Goal: Task Accomplishment & Management: Manage account settings

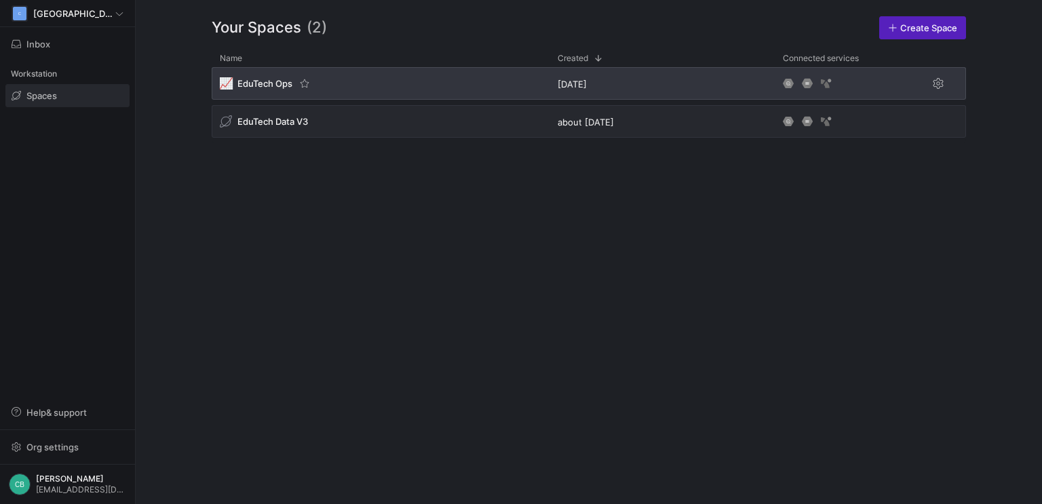
click at [267, 75] on div "📈 EduTech Ops" at bounding box center [381, 83] width 338 height 33
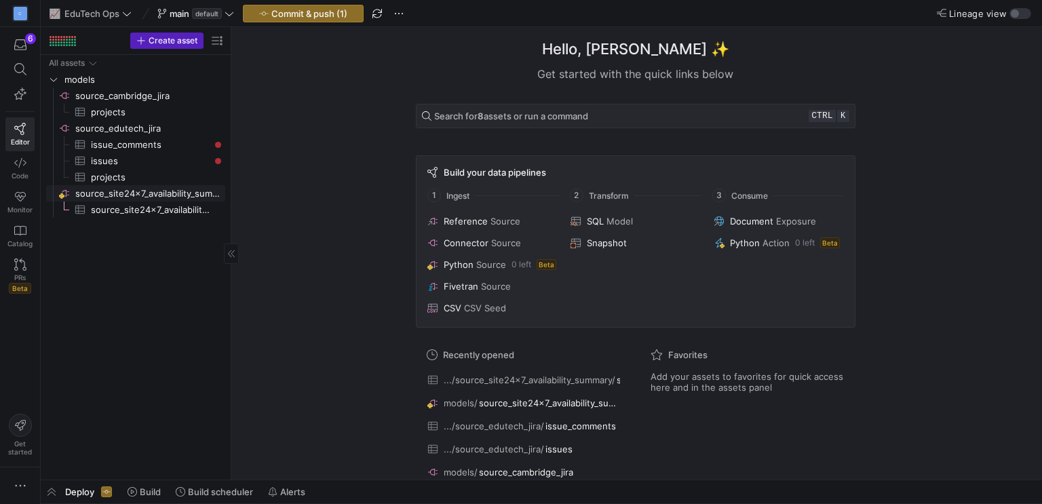
click at [168, 193] on span "source_site24x7_availability_summary​​​​​​​​" at bounding box center [149, 194] width 148 height 16
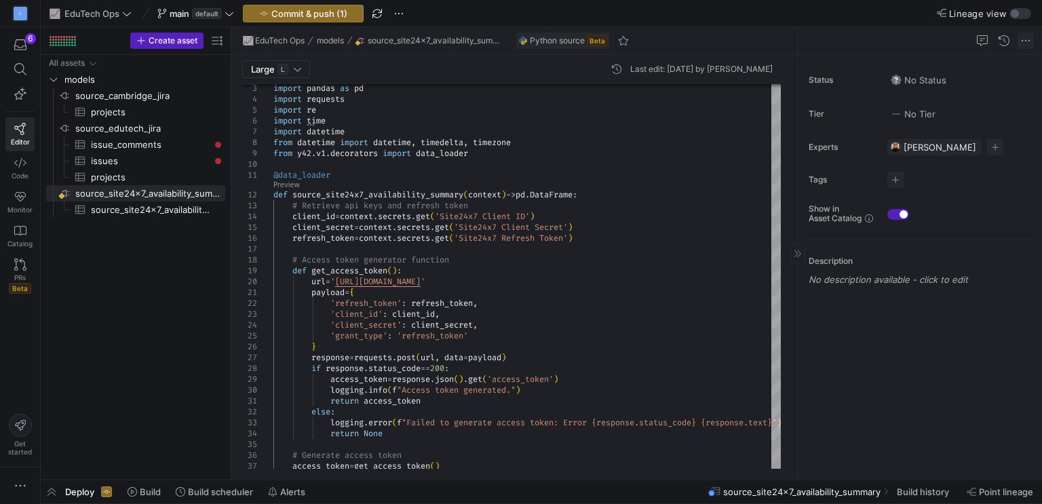
click at [1022, 33] on span at bounding box center [1026, 41] width 16 height 16
click at [830, 257] on div at bounding box center [521, 252] width 1042 height 504
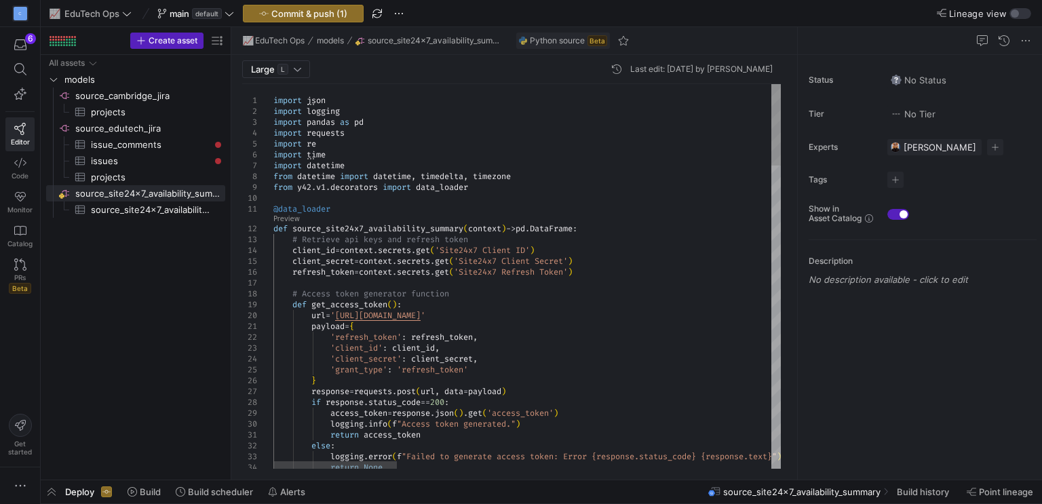
type textarea "@data_loader def source_site24x7_availability_summary(context) -> pd.DataFrame:…"
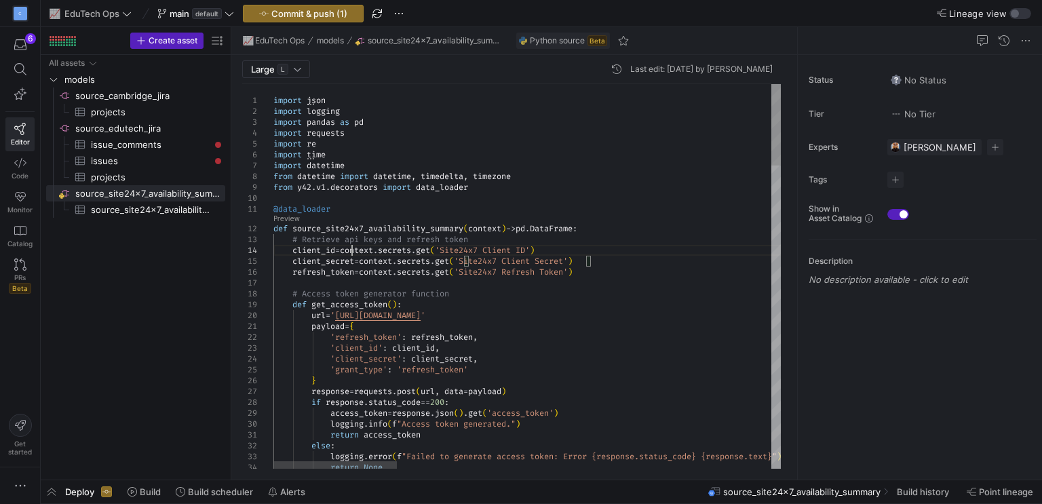
click at [69, 10] on span "EduTech Ops" at bounding box center [91, 13] width 55 height 11
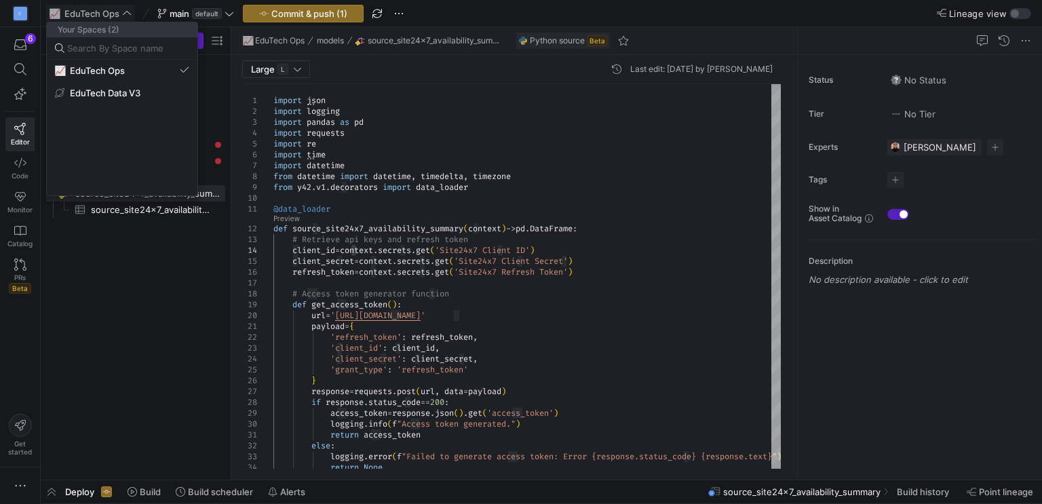
click at [69, 10] on div at bounding box center [521, 252] width 1042 height 504
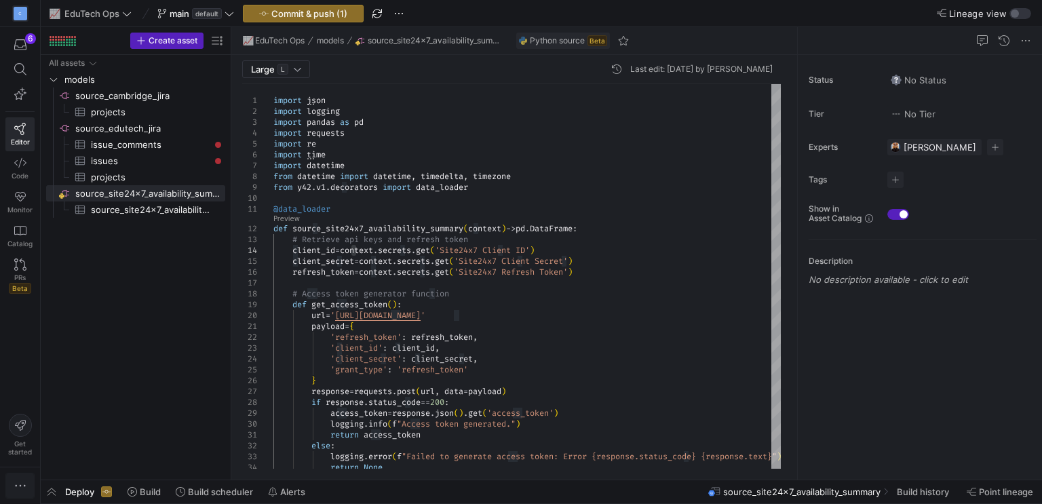
click at [7, 488] on span "button" at bounding box center [20, 486] width 28 height 24
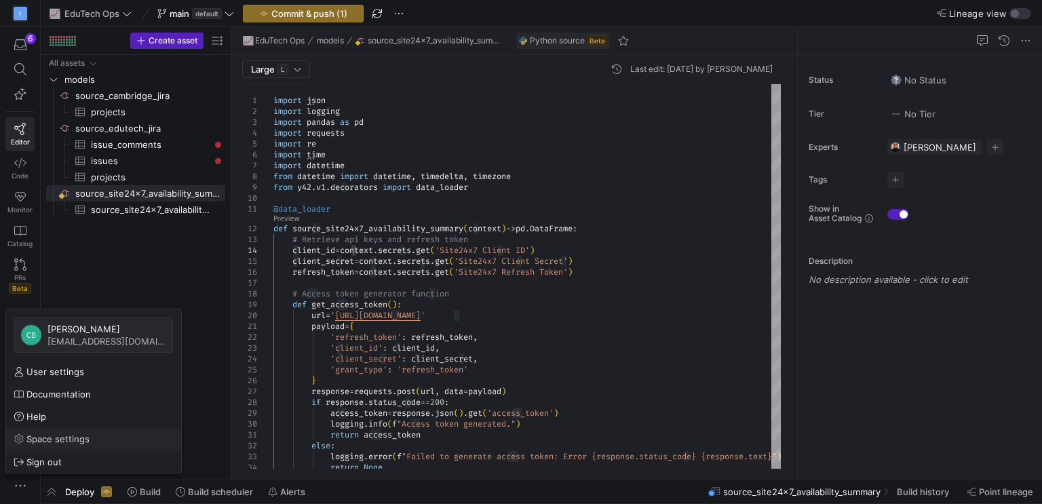
click at [53, 447] on link "Space settings" at bounding box center [93, 439] width 175 height 22
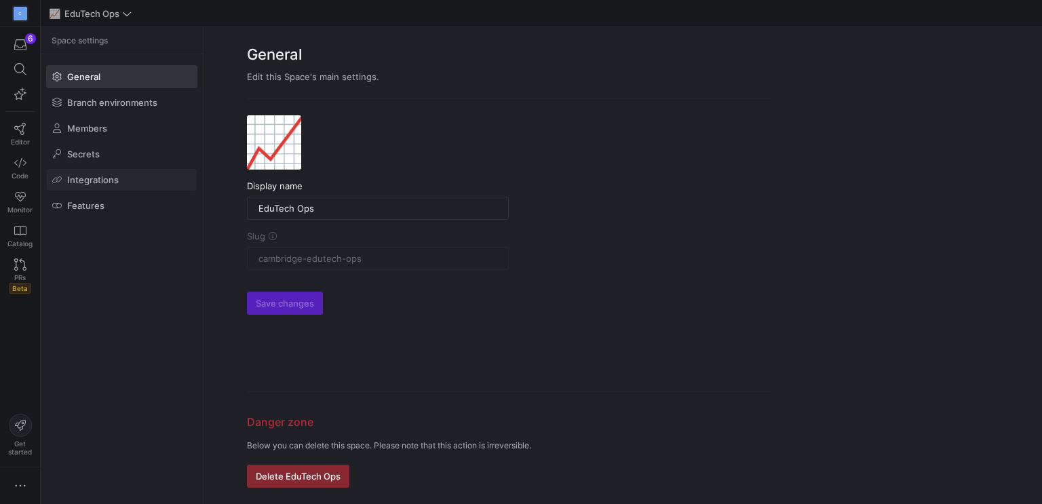
click at [102, 178] on span "Integrations" at bounding box center [93, 179] width 52 height 11
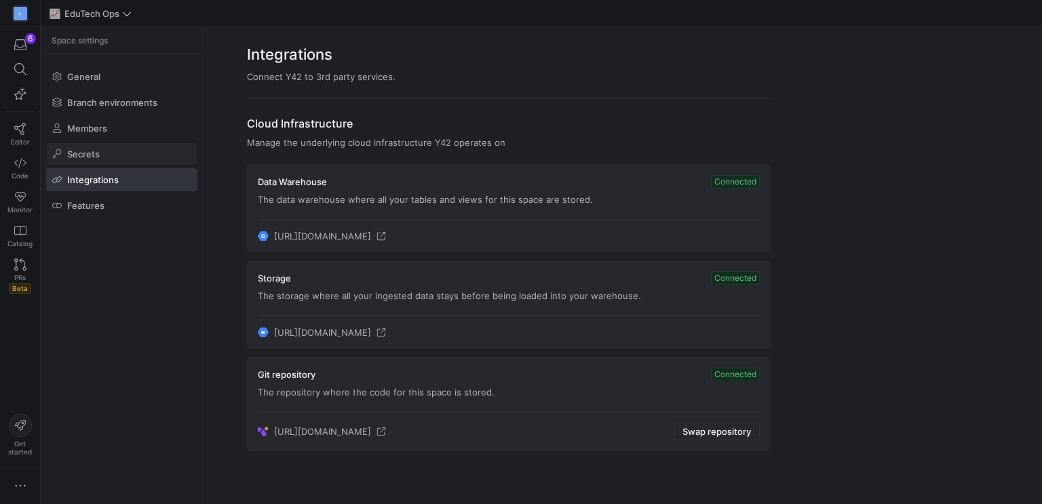
click at [92, 151] on span "Secrets" at bounding box center [83, 154] width 33 height 11
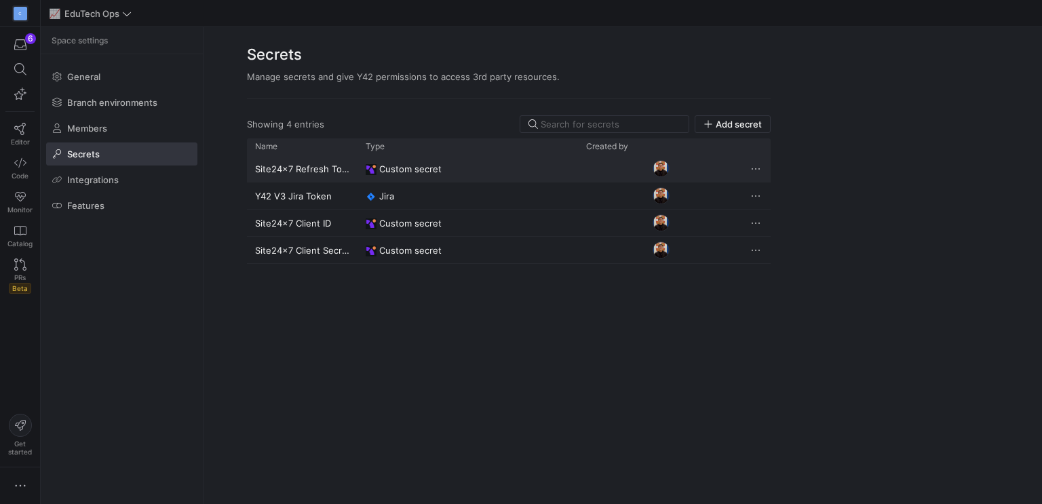
click at [331, 165] on div "Site24x7 Refresh Token" at bounding box center [302, 168] width 111 height 26
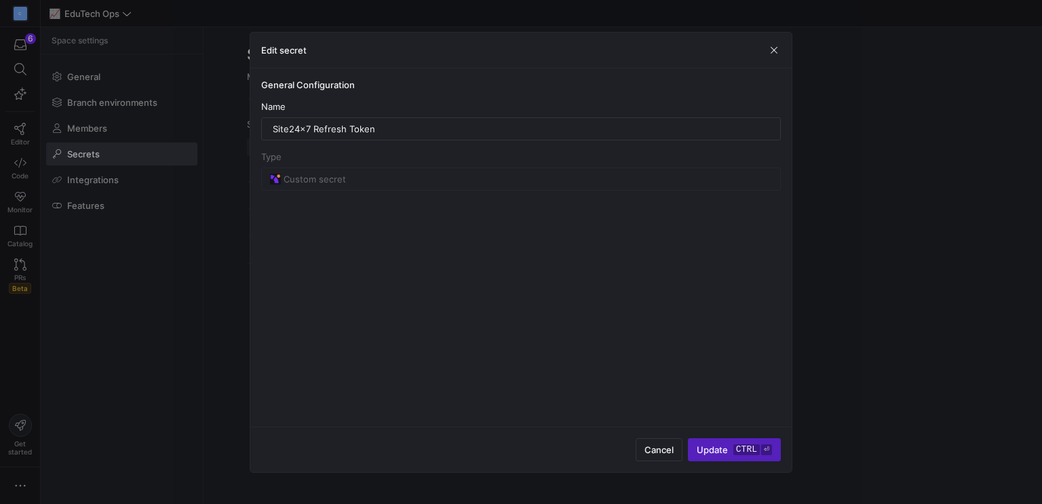
click at [341, 168] on mat-form-field "Custom secret" at bounding box center [521, 179] width 520 height 23
click at [703, 451] on span "Update ctrl ⏎" at bounding box center [734, 449] width 75 height 11
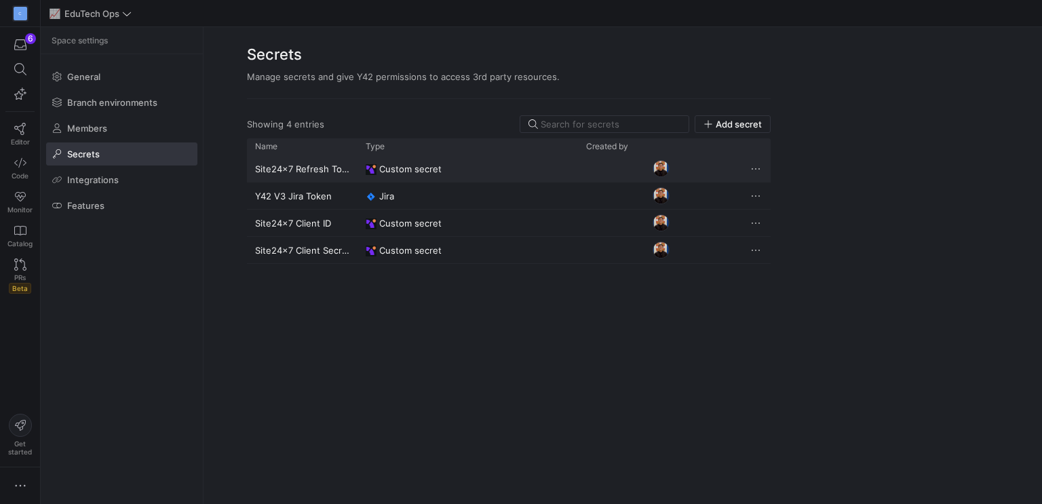
click at [324, 170] on div "Site24x7 Refresh Token" at bounding box center [302, 168] width 111 height 26
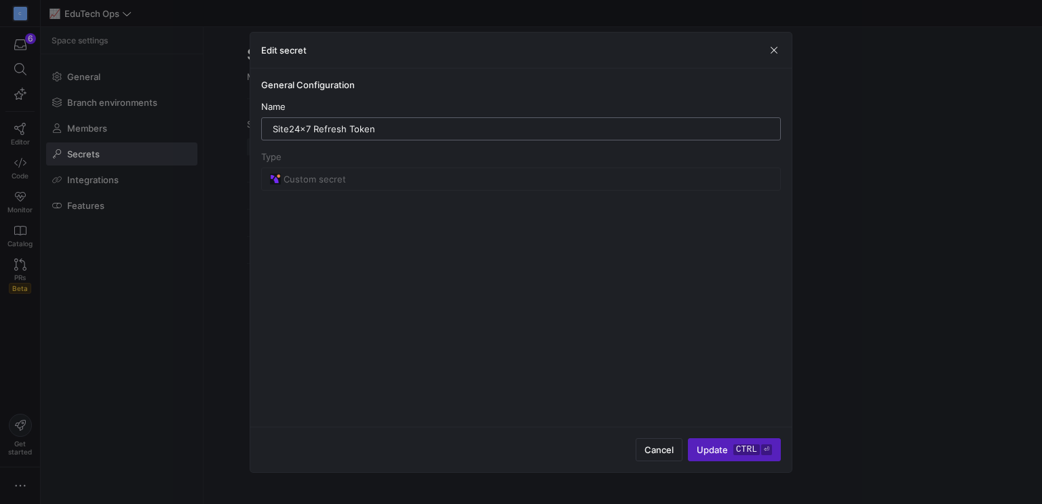
click at [358, 130] on input "Site24x7 Refresh Token" at bounding box center [521, 128] width 497 height 11
click at [776, 51] on span "button" at bounding box center [774, 50] width 14 height 14
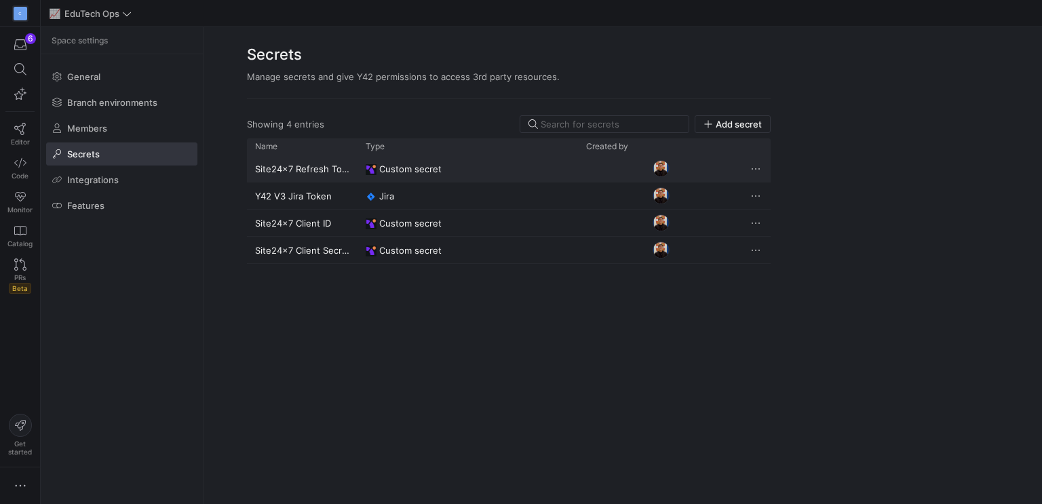
click at [549, 160] on y42-credential-type "Custom secret" at bounding box center [468, 169] width 204 height 26
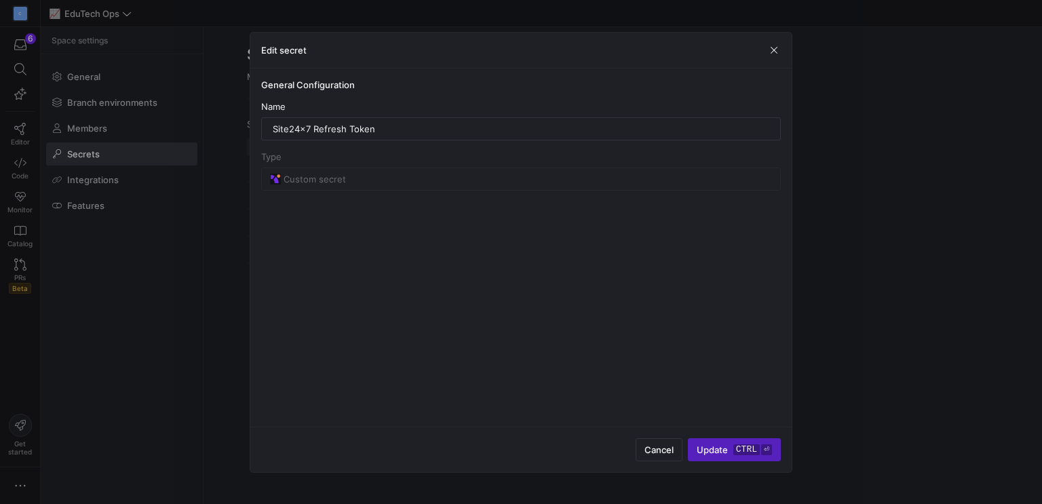
click at [549, 160] on div "Type" at bounding box center [521, 156] width 520 height 11
click at [774, 47] on span "button" at bounding box center [774, 50] width 14 height 14
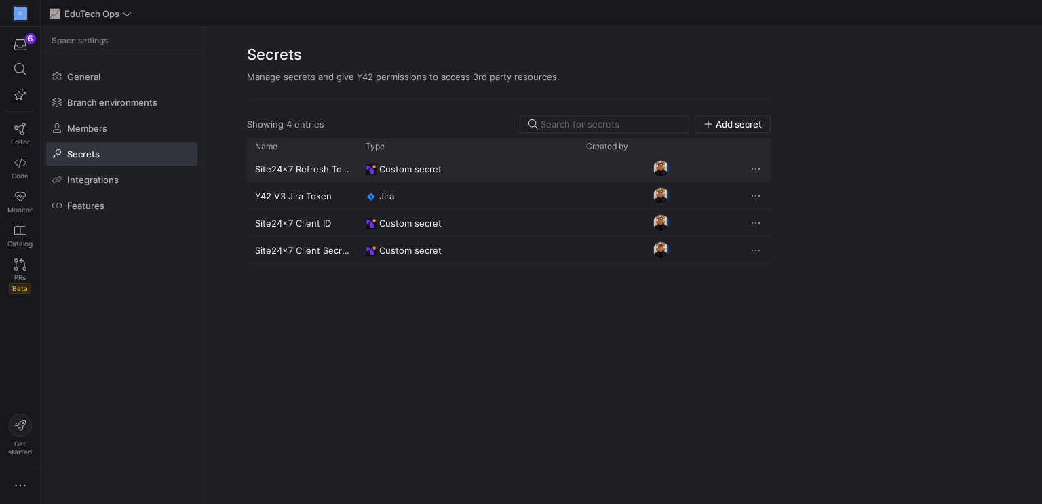
click at [759, 170] on span "Press SPACE to deselect this row." at bounding box center [756, 169] width 14 height 14
click at [792, 151] on div at bounding box center [521, 252] width 1042 height 504
click at [537, 165] on y42-credential-type "Custom secret" at bounding box center [468, 169] width 204 height 26
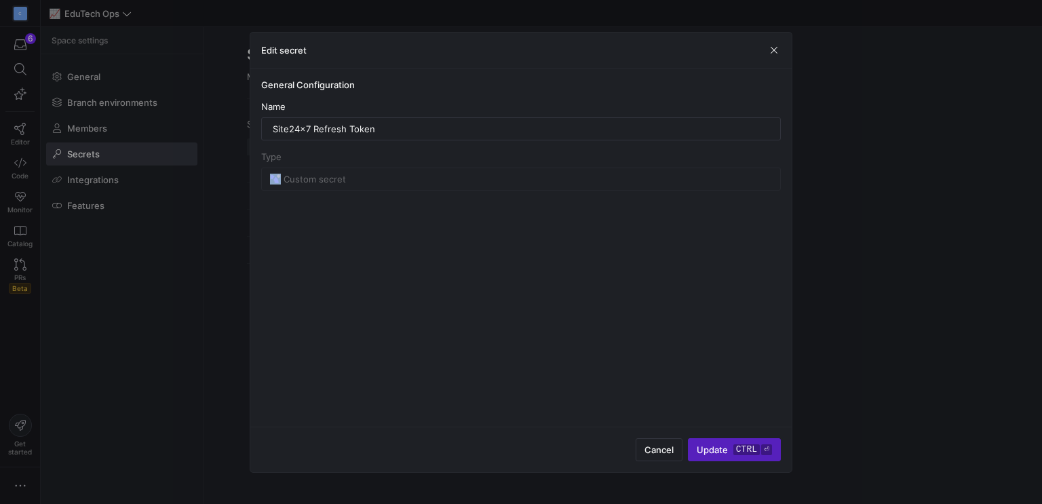
click at [537, 165] on div "Type Custom secret" at bounding box center [521, 170] width 520 height 39
click at [778, 47] on span "button" at bounding box center [774, 50] width 14 height 14
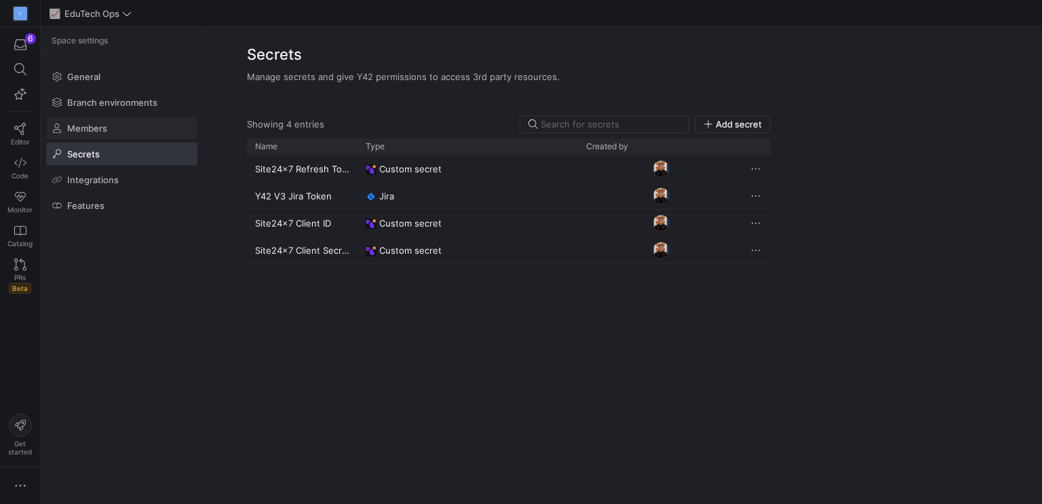
click at [77, 121] on span at bounding box center [122, 128] width 150 height 22
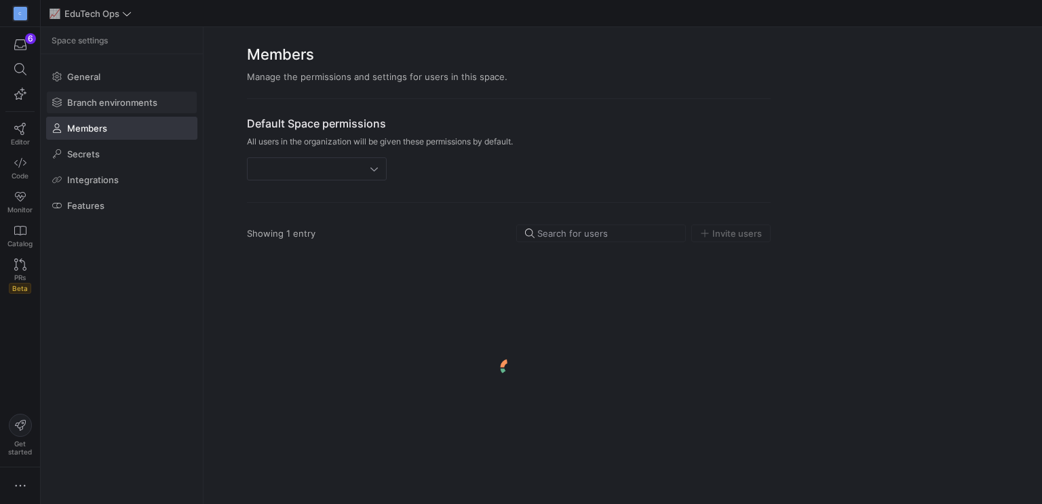
click at [91, 95] on span at bounding box center [122, 103] width 150 height 22
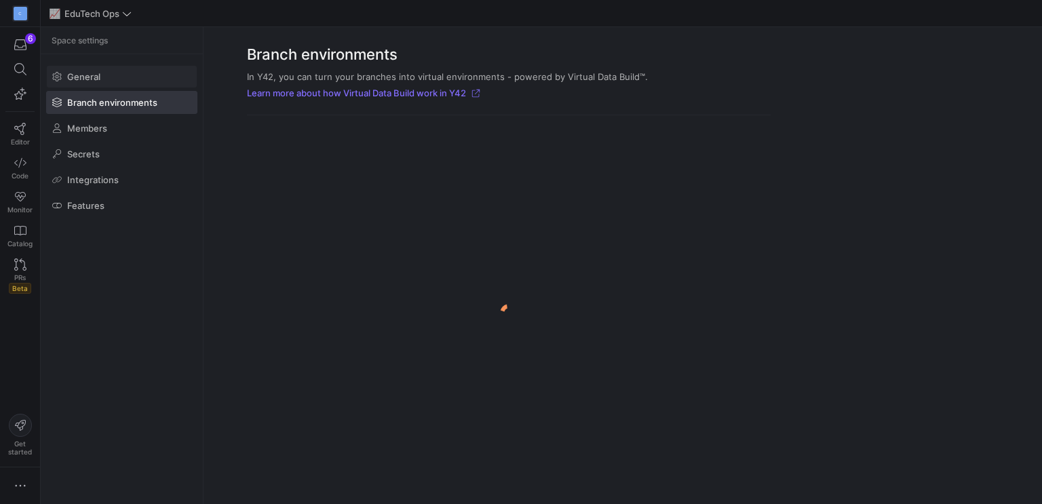
click at [90, 78] on span "General" at bounding box center [83, 76] width 33 height 11
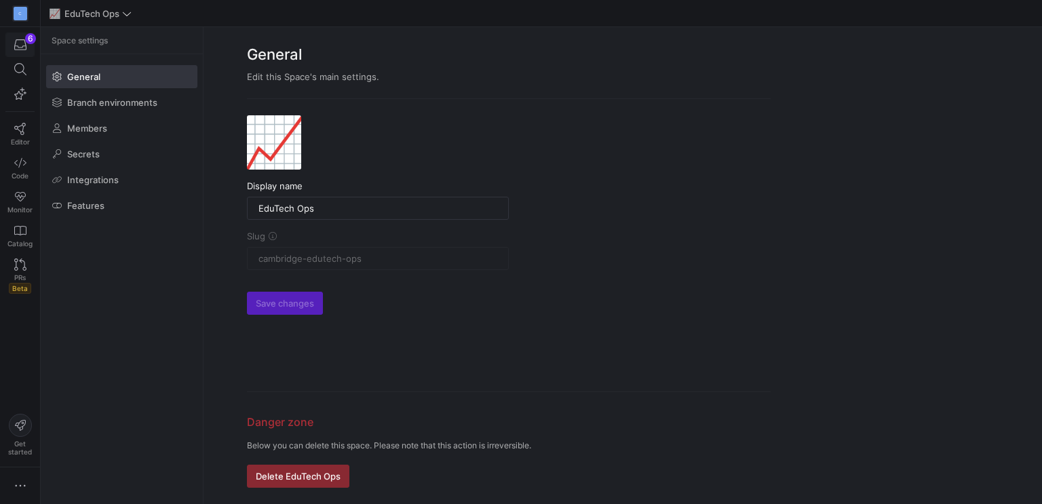
click at [27, 43] on div "button" at bounding box center [20, 45] width 17 height 12
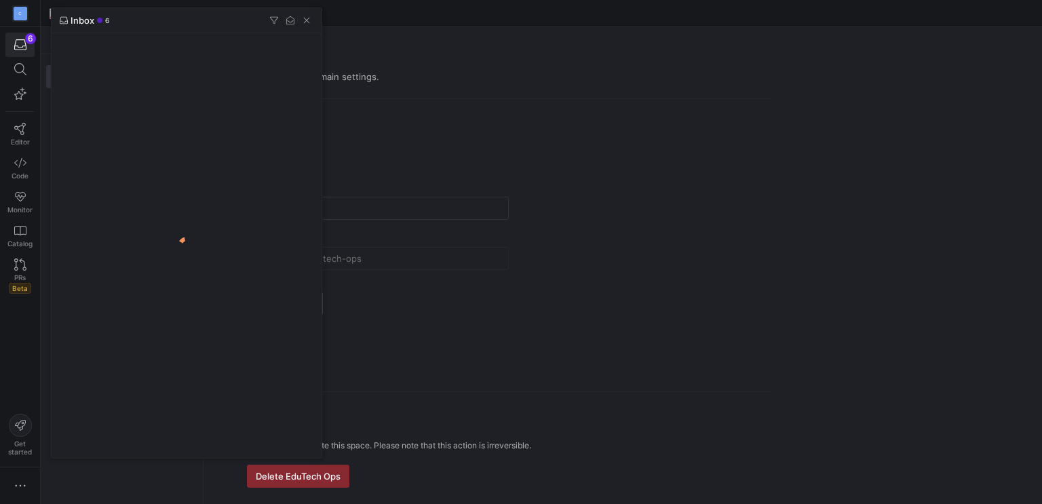
click at [24, 12] on div at bounding box center [521, 252] width 1042 height 504
